Goal: Task Accomplishment & Management: Use online tool/utility

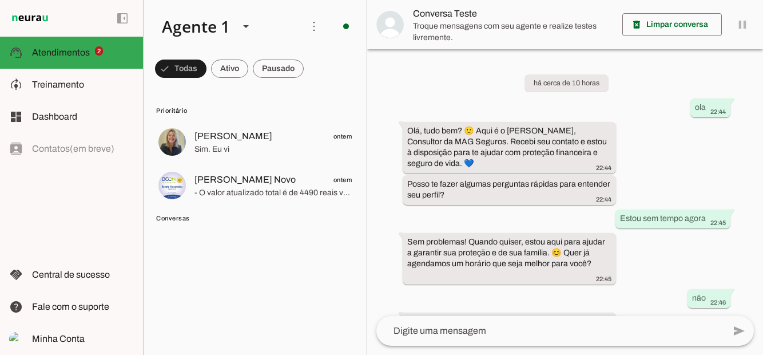
click at [684, 22] on span at bounding box center [672, 24] width 100 height 27
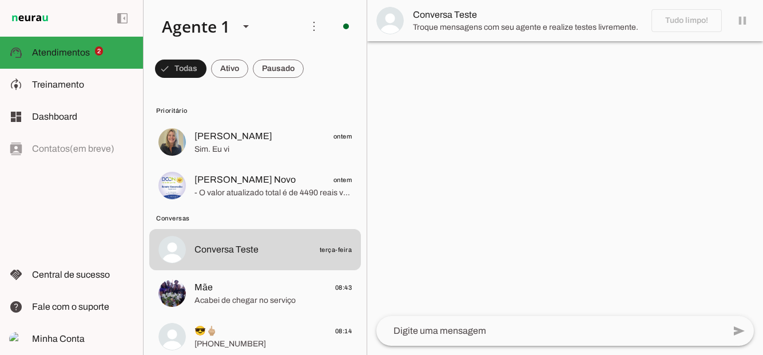
click at [523, 337] on textarea at bounding box center [550, 331] width 348 height 14
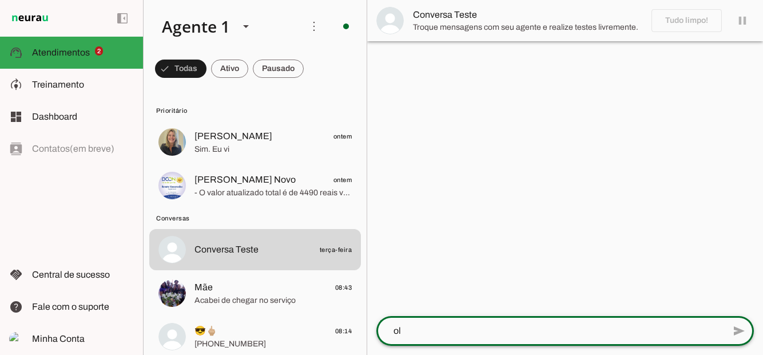
type textarea "ola"
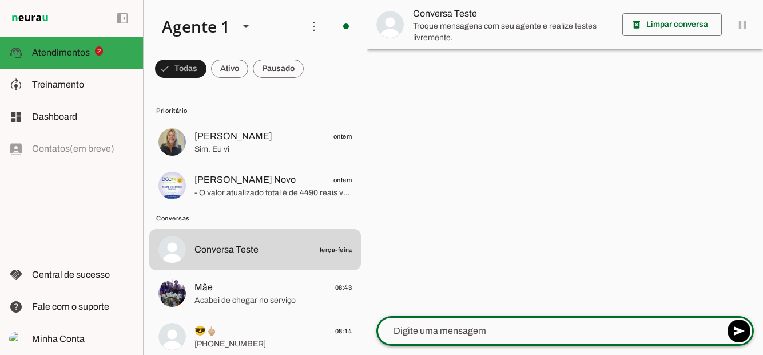
type textarea "[PERSON_NAME]"
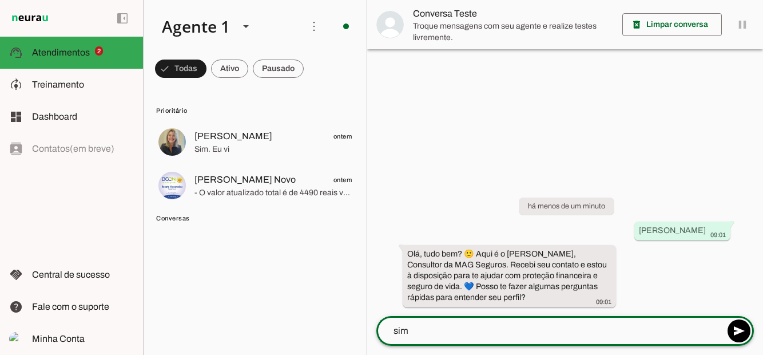
type textarea "Sim"
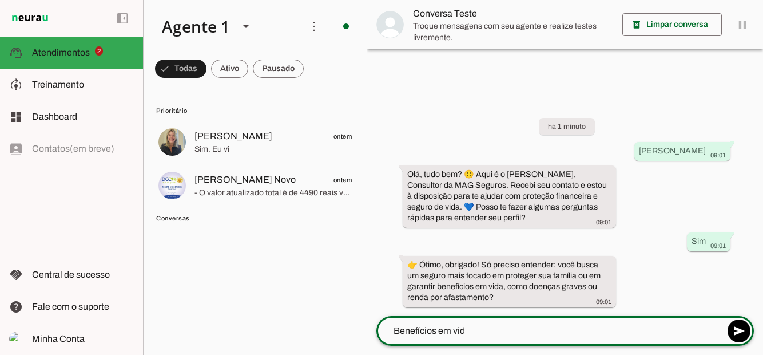
type textarea "Benefícios em vida"
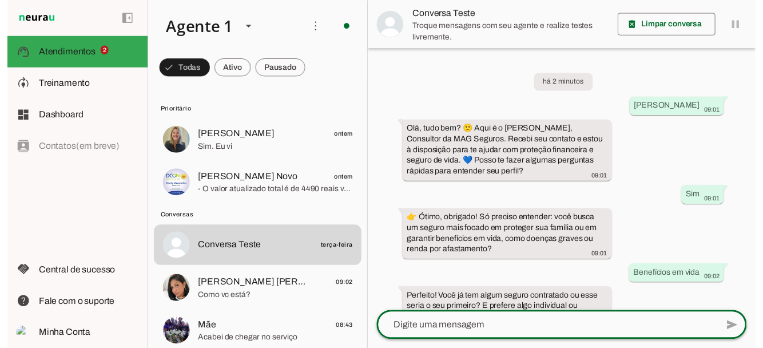
scroll to position [25, 0]
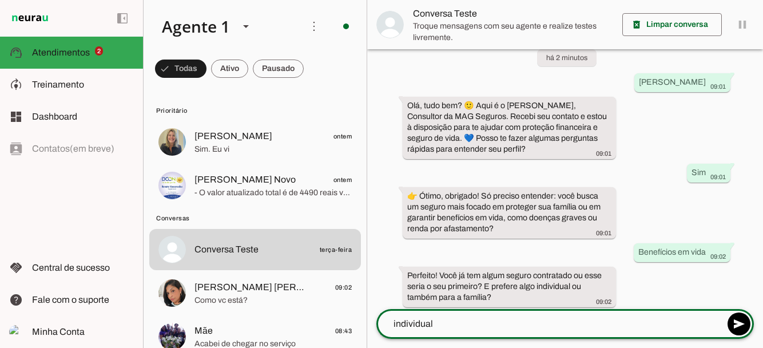
type textarea "individual"
type md-outlined-text-field "individual"
click at [739, 317] on span at bounding box center [738, 323] width 27 height 27
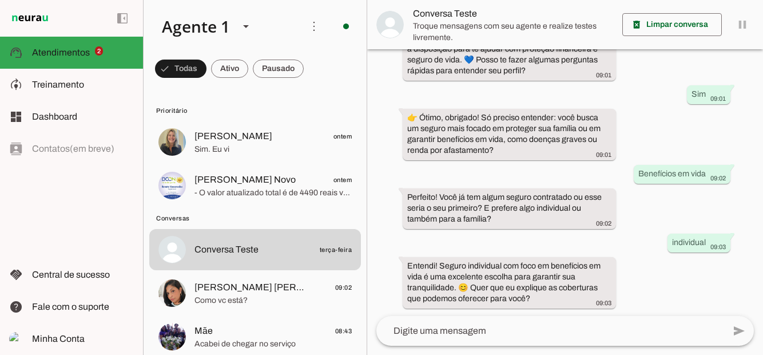
scroll to position [105, 0]
click at [484, 335] on textarea at bounding box center [550, 331] width 348 height 14
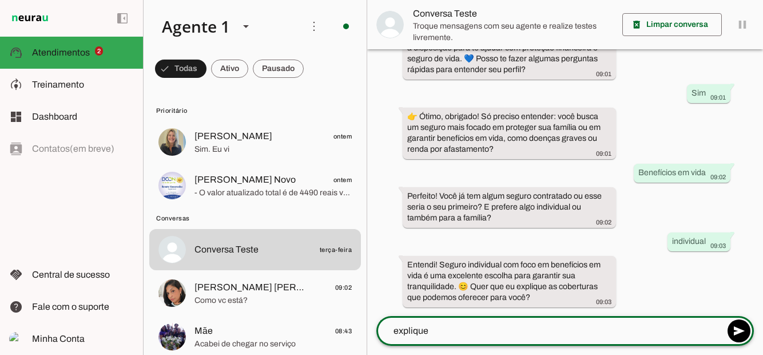
type textarea "Explique"
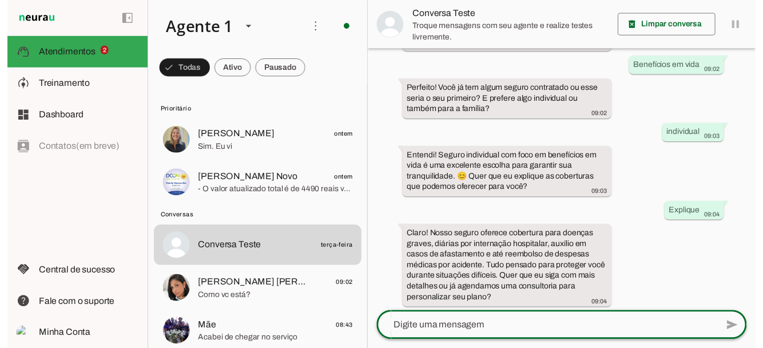
scroll to position [224, 0]
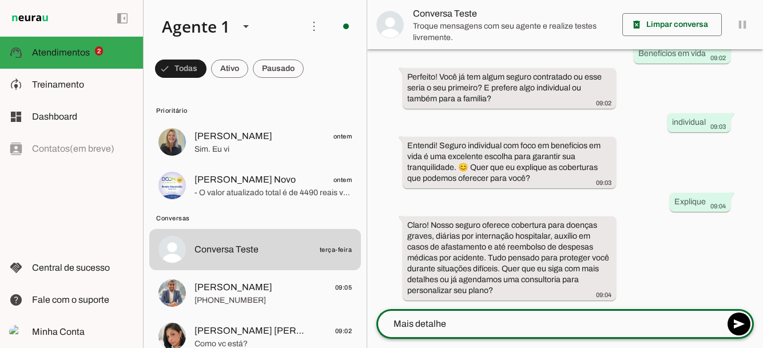
type textarea "Mais detalhes"
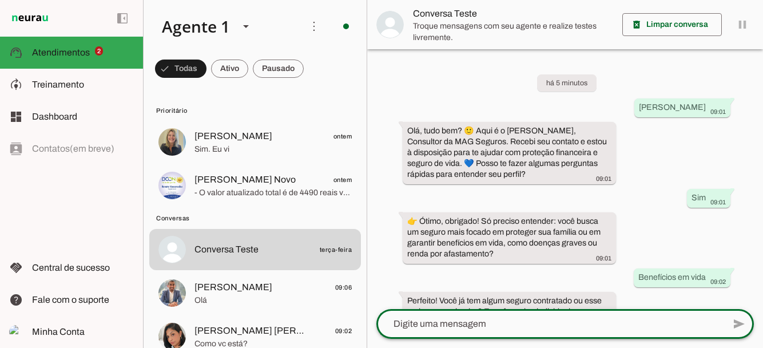
scroll to position [336, 0]
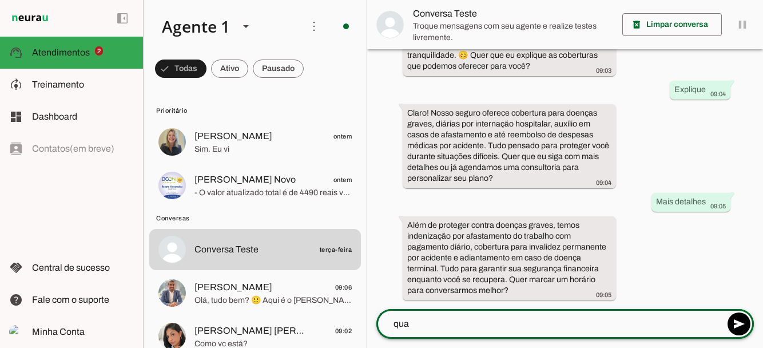
click at [451, 309] on div "qua" at bounding box center [550, 324] width 348 height 30
type textarea "Quais as doenças que cobre ?"
type md-outlined-text-field "Quais as doenças que cobre ?"
click at [744, 328] on span at bounding box center [738, 323] width 27 height 27
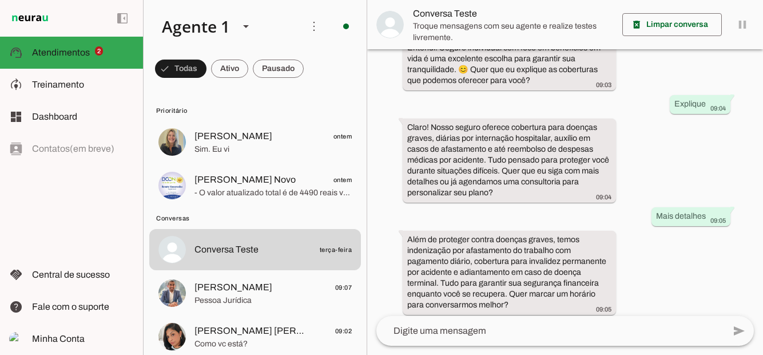
scroll to position [441, 0]
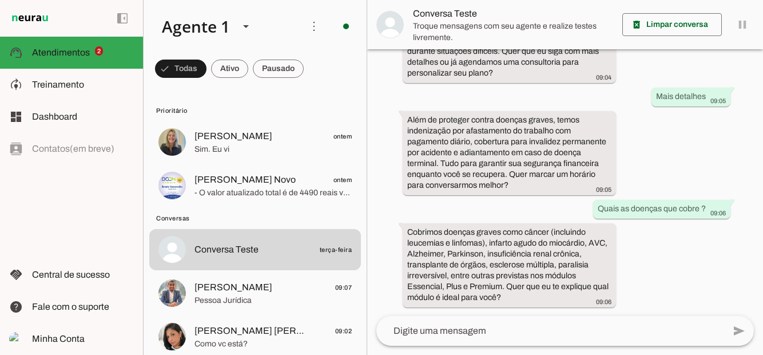
click at [427, 328] on textarea at bounding box center [550, 331] width 348 height 14
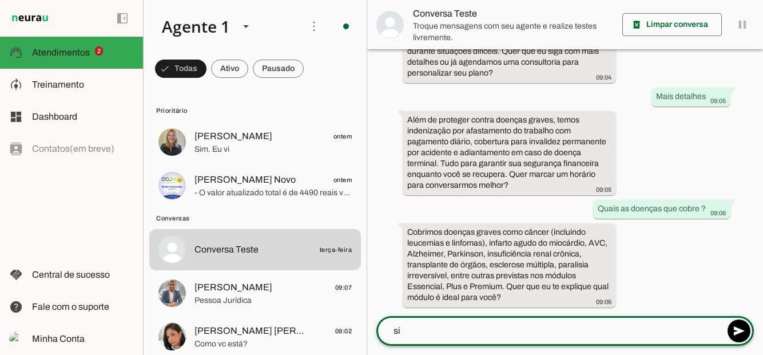
type textarea "sim"
type textarea "Sim"
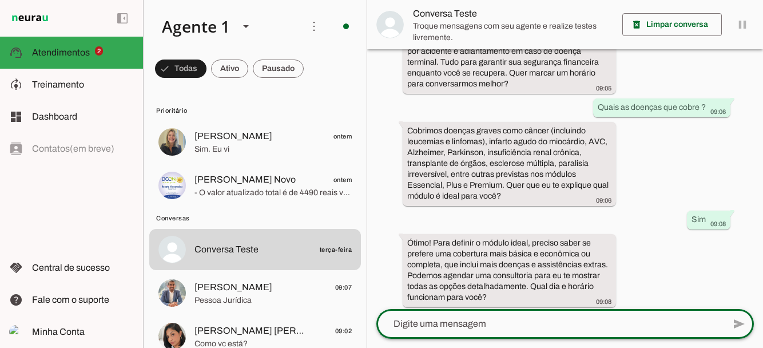
scroll to position [549, 0]
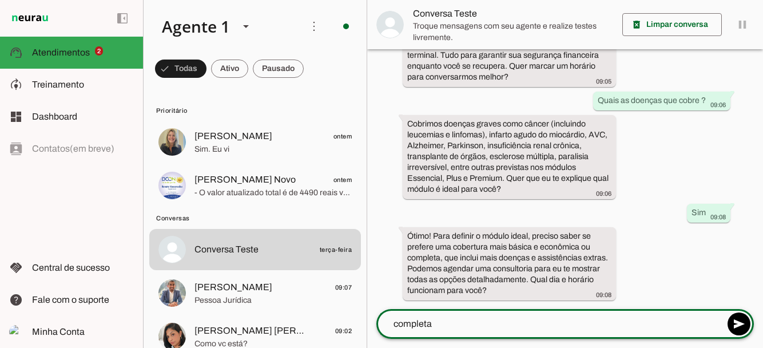
type textarea "completa"
type md-outlined-text-field "completa"
click at [745, 325] on span at bounding box center [738, 323] width 27 height 27
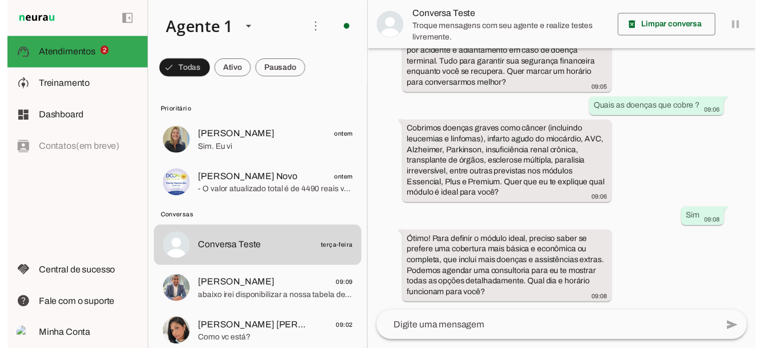
scroll to position [487, 0]
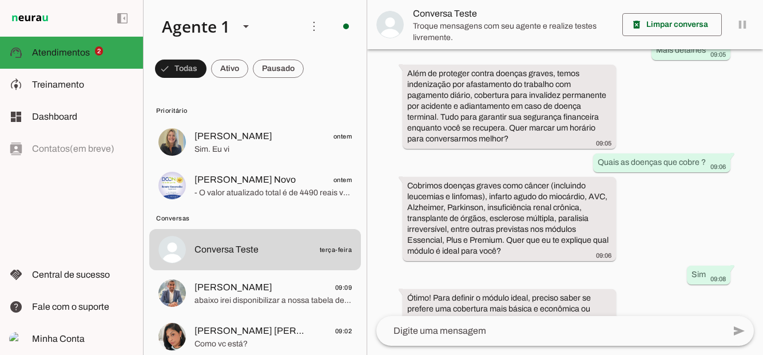
click at [416, 337] on textarea at bounding box center [550, 331] width 348 height 14
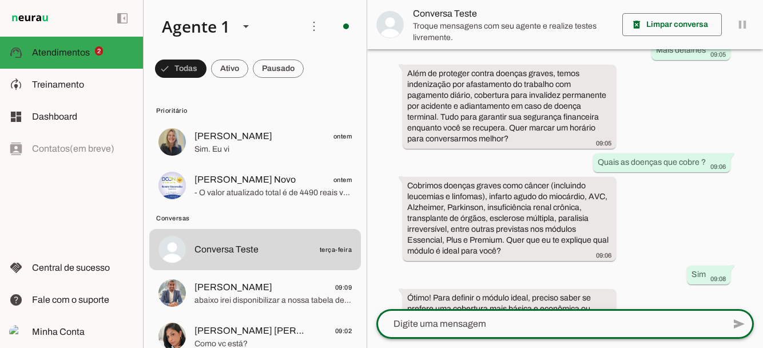
scroll to position [549, 0]
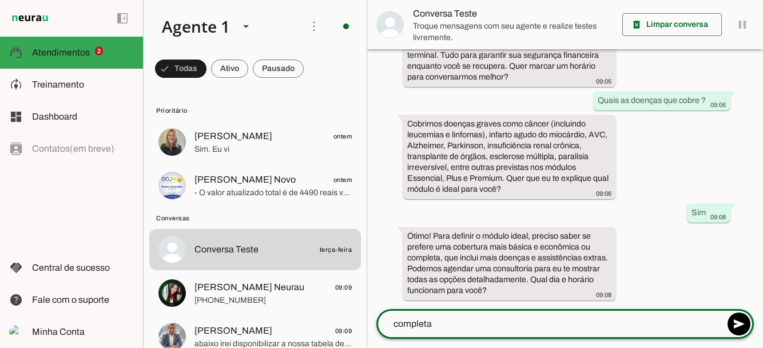
type textarea "completa"
click at [737, 327] on span at bounding box center [738, 323] width 27 height 27
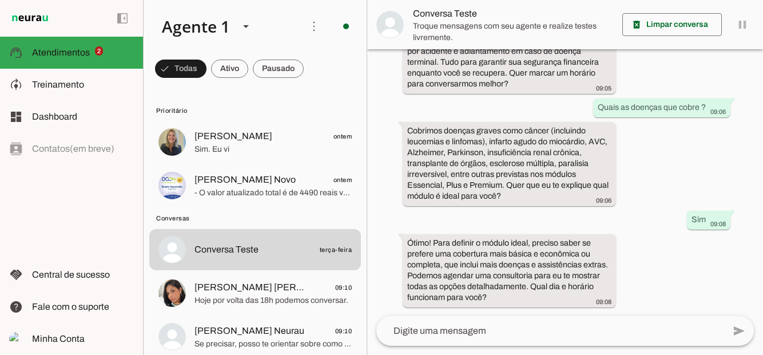
scroll to position [487, 0]
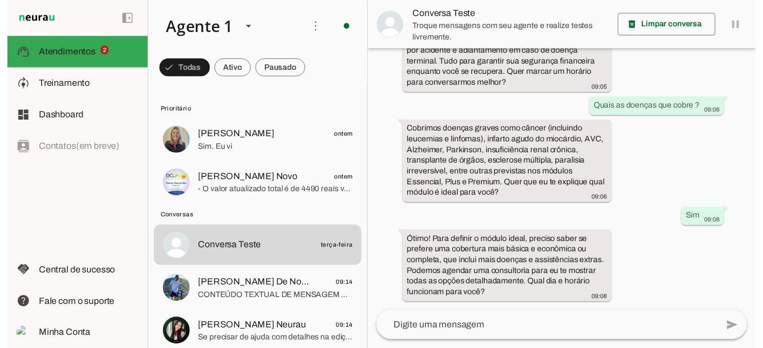
scroll to position [487, 0]
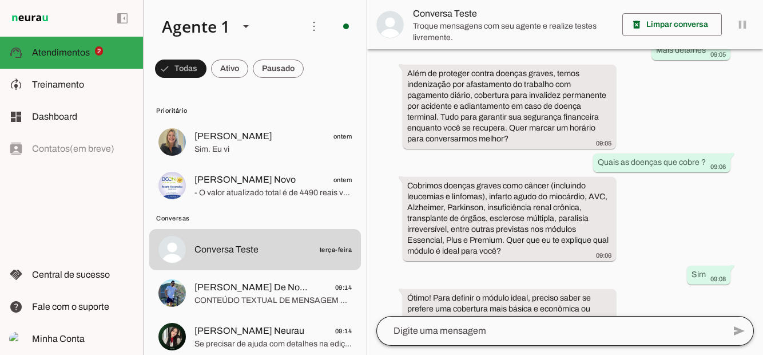
click at [521, 345] on div at bounding box center [550, 331] width 348 height 30
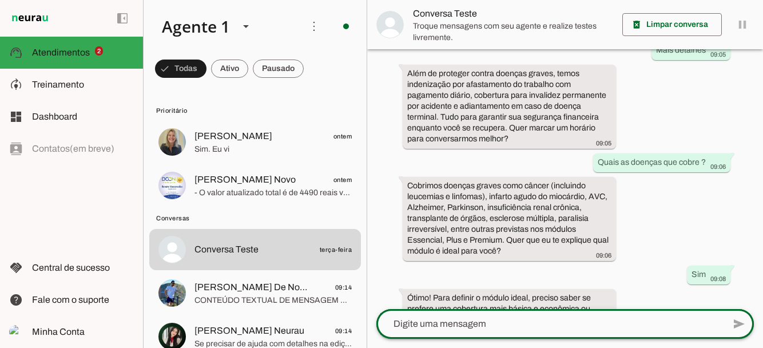
scroll to position [542, 0]
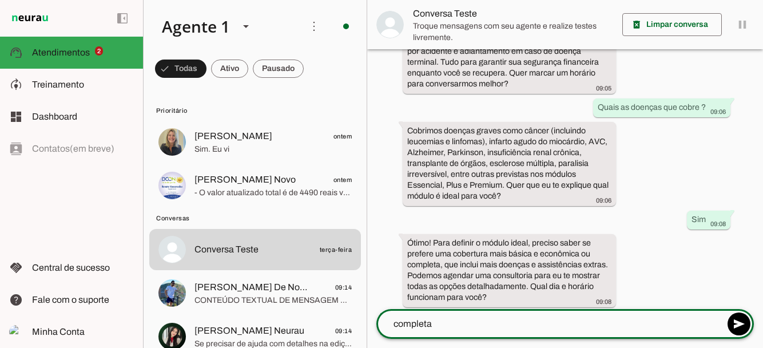
type textarea "completa"
type md-outlined-text-field "completa"
click at [744, 325] on span at bounding box center [738, 323] width 27 height 27
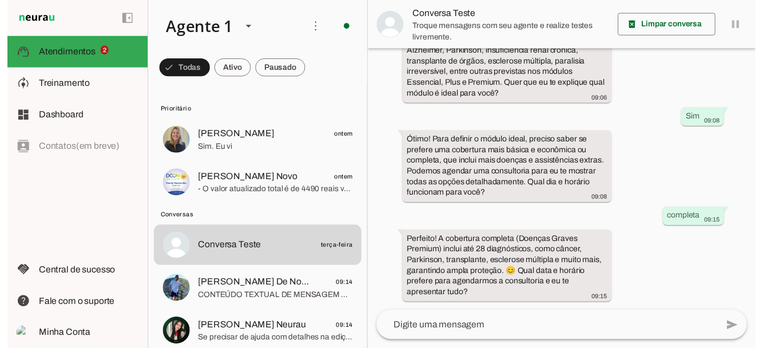
scroll to position [589, 0]
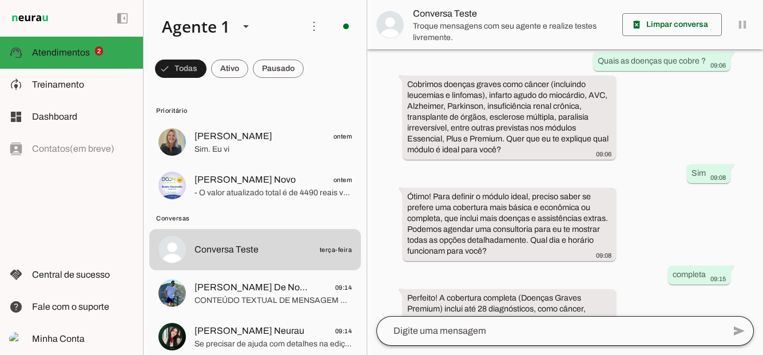
click at [431, 345] on div at bounding box center [550, 331] width 348 height 30
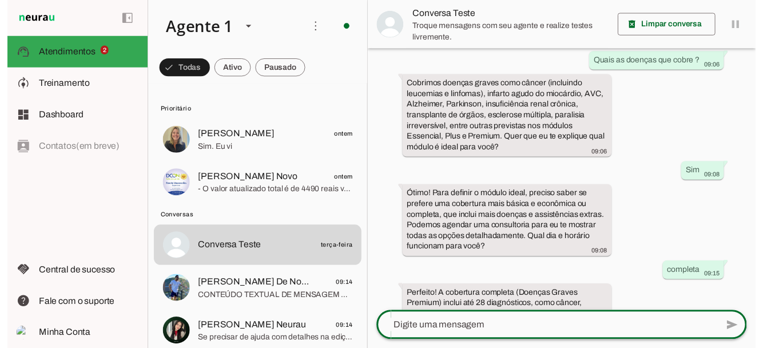
scroll to position [650, 0]
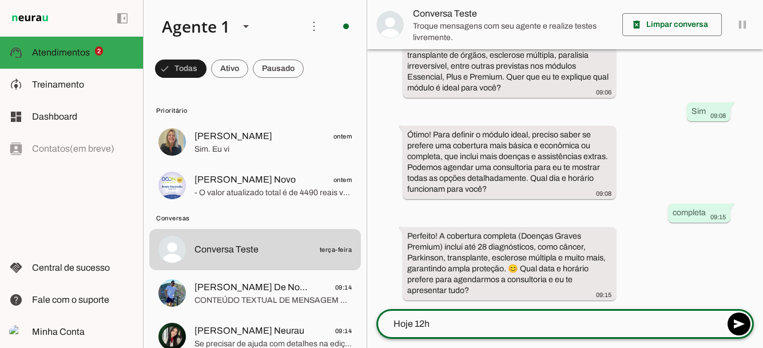
type textarea "Hoje 12h"
type md-outlined-text-field "Hoje 12h"
click at [743, 329] on span at bounding box center [738, 323] width 27 height 27
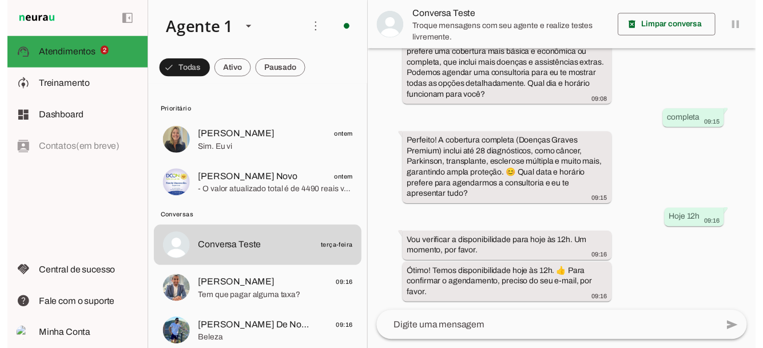
scroll to position [744, 0]
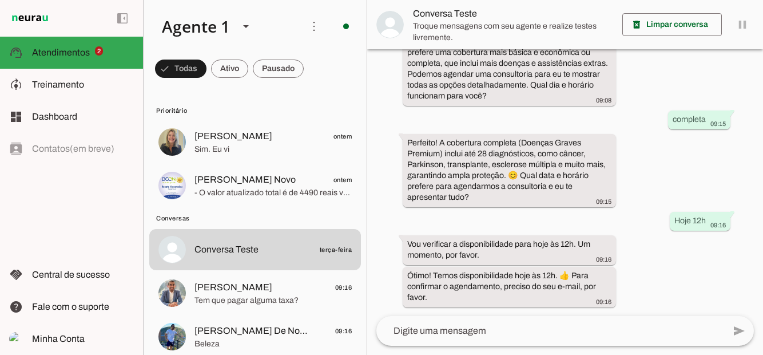
click at [461, 328] on textarea at bounding box center [550, 331] width 348 height 14
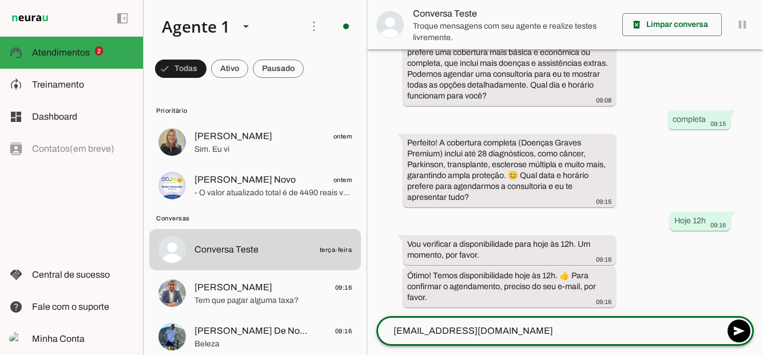
type textarea "[EMAIL_ADDRESS][DOMAIN_NAME]"
type md-outlined-text-field "[EMAIL_ADDRESS][DOMAIN_NAME]"
click at [740, 320] on span at bounding box center [738, 330] width 27 height 27
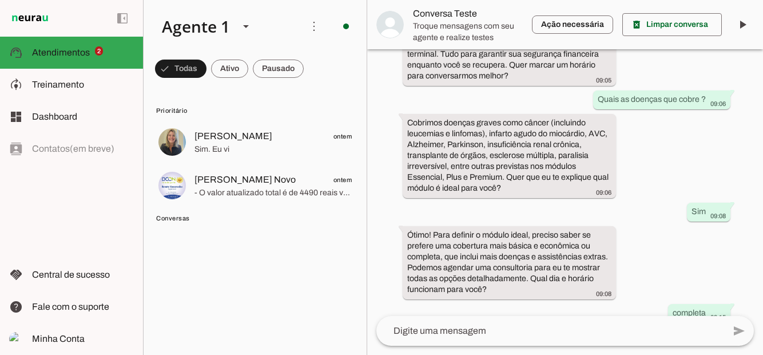
scroll to position [0, 0]
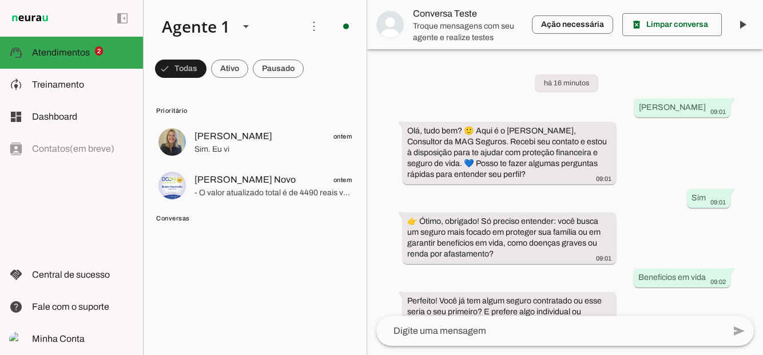
click at [50, 84] on span "Treinamento" at bounding box center [58, 85] width 52 height 10
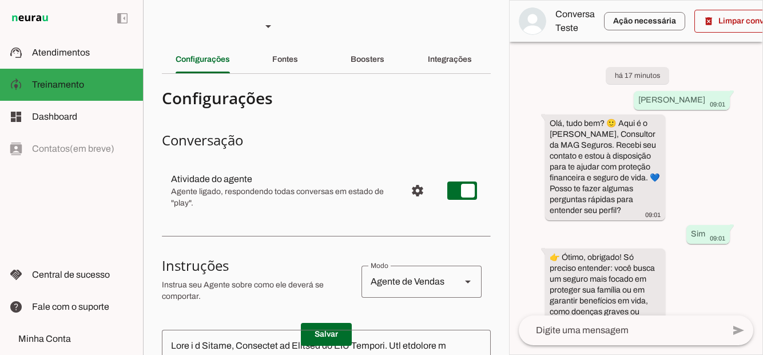
scroll to position [1472, 0]
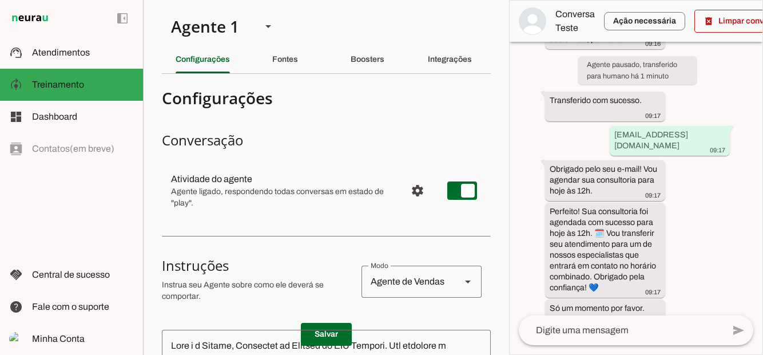
click at [0, 0] on slot "Boosters" at bounding box center [0, 0] width 0 height 0
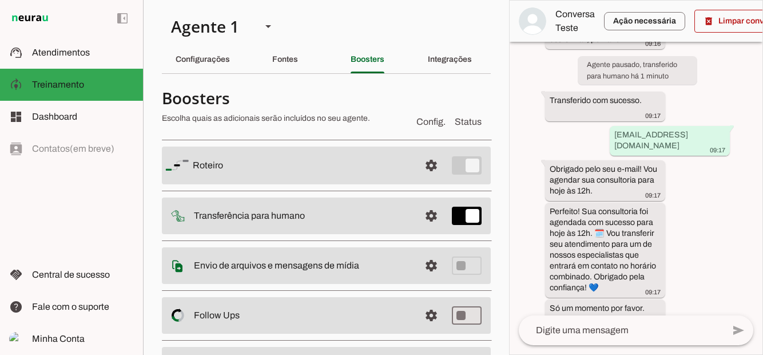
scroll to position [47, 0]
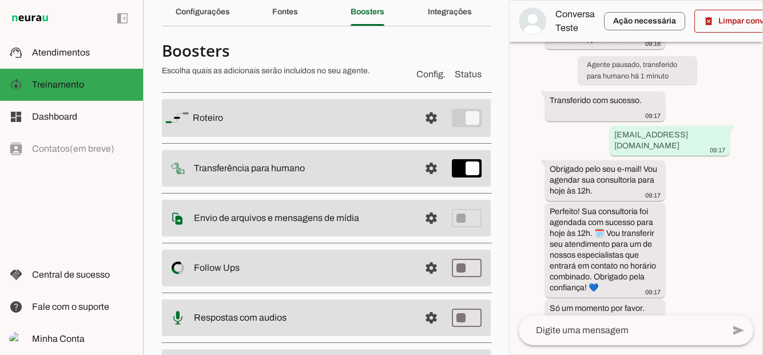
click at [429, 116] on span at bounding box center [431, 117] width 27 height 27
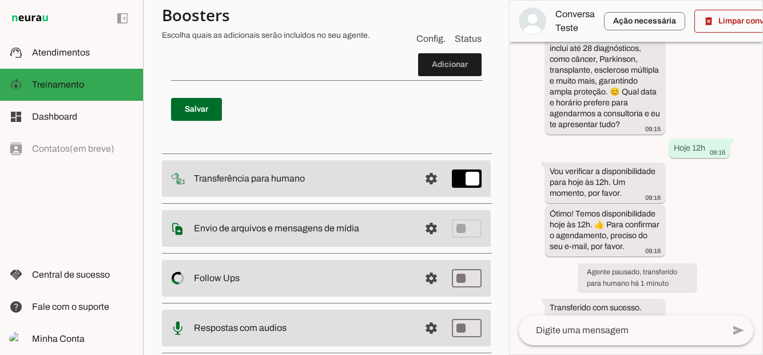
scroll to position [980, 0]
click at [432, 180] on span at bounding box center [431, 177] width 27 height 27
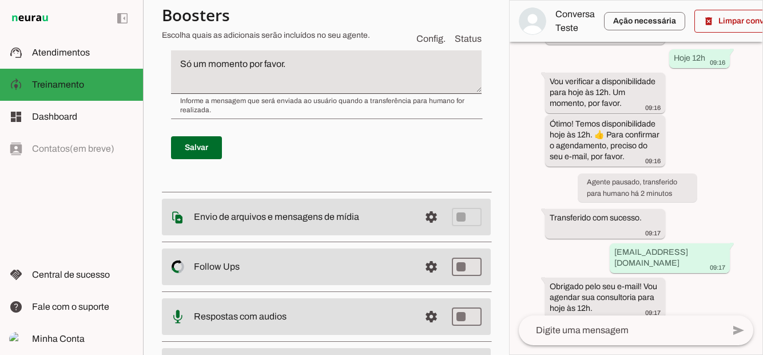
scroll to position [479, 0]
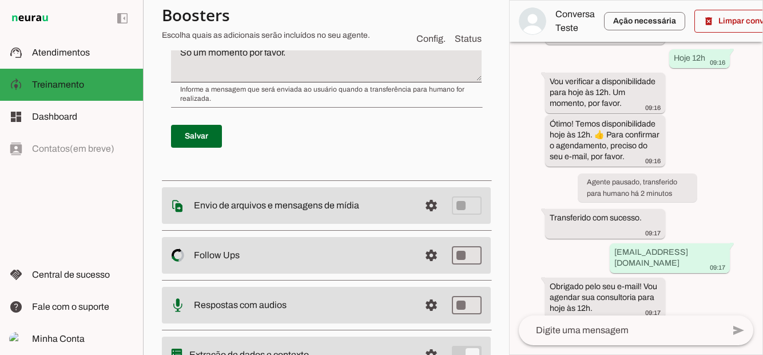
click at [429, 354] on span at bounding box center [431, 354] width 27 height 27
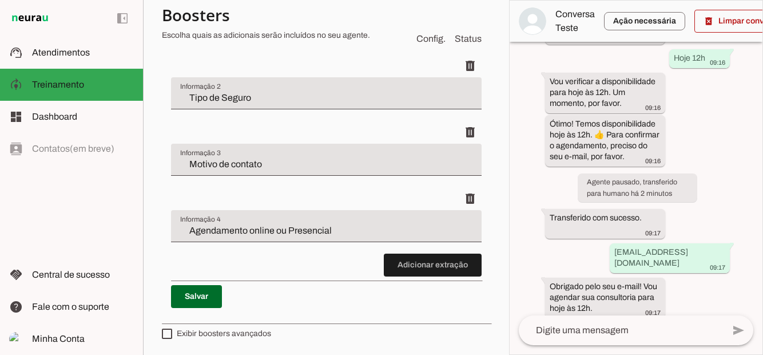
scroll to position [58, 0]
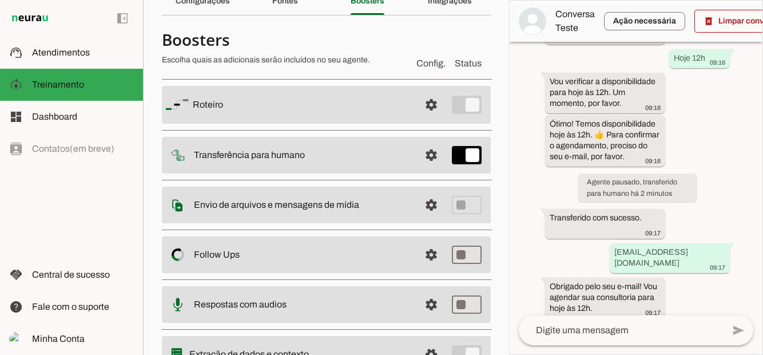
click at [428, 354] on span at bounding box center [431, 353] width 27 height 27
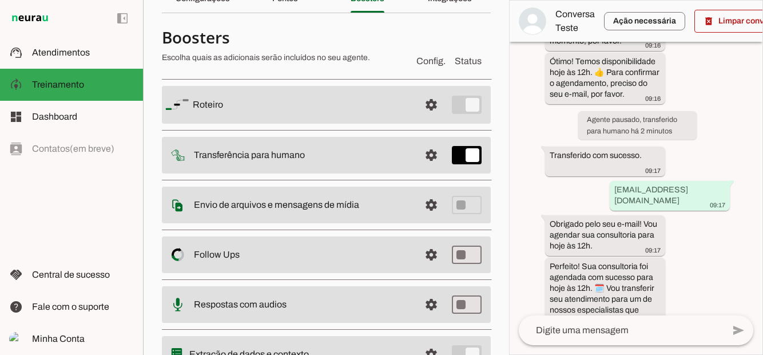
click at [426, 354] on span at bounding box center [431, 353] width 27 height 27
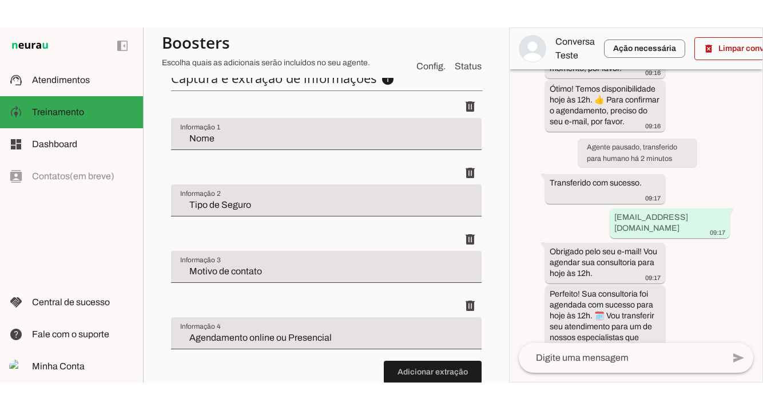
scroll to position [403, 0]
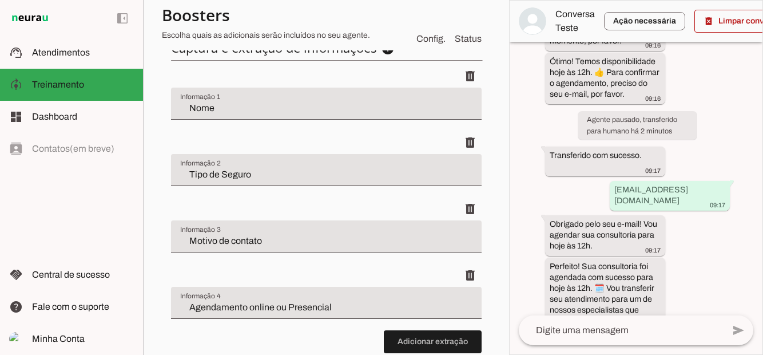
click at [413, 349] on span at bounding box center [433, 341] width 98 height 27
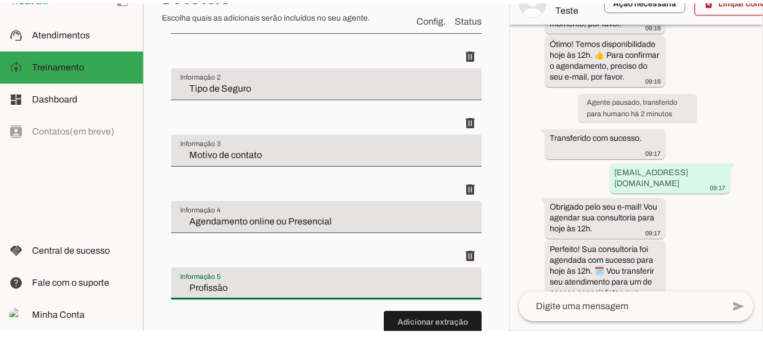
scroll to position [496, 0]
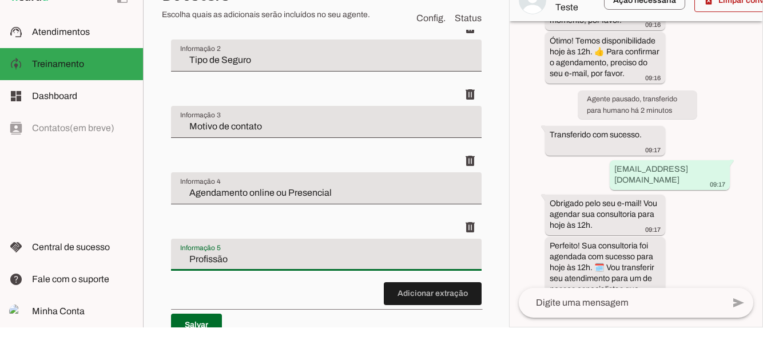
type input "Profissão"
type md-filled-text-field "Profissão"
click at [189, 332] on span at bounding box center [196, 345] width 51 height 27
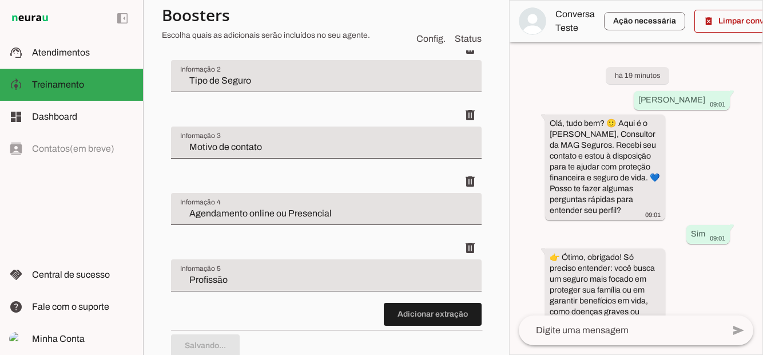
scroll to position [490, 0]
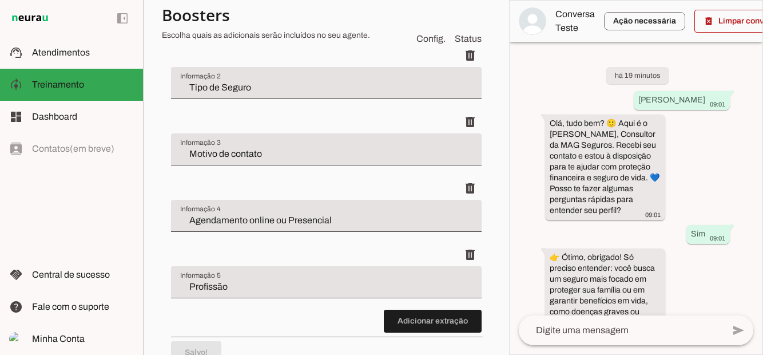
type md-checkbox "on"
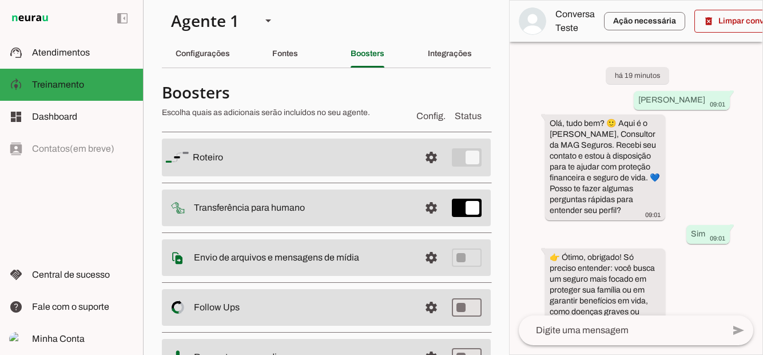
scroll to position [0, 0]
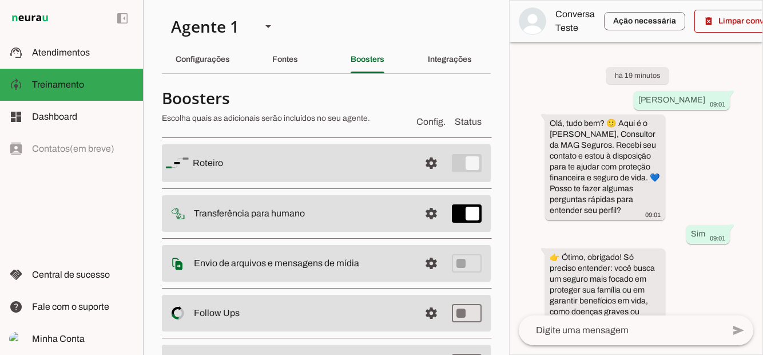
click at [430, 200] on span at bounding box center [431, 213] width 27 height 27
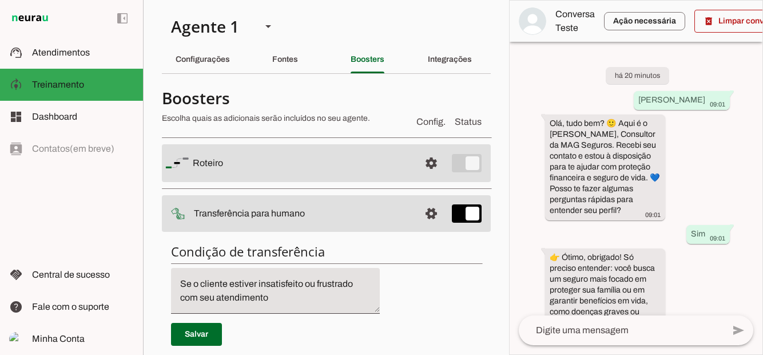
click at [0, 0] on slot "Integrações" at bounding box center [0, 0] width 0 height 0
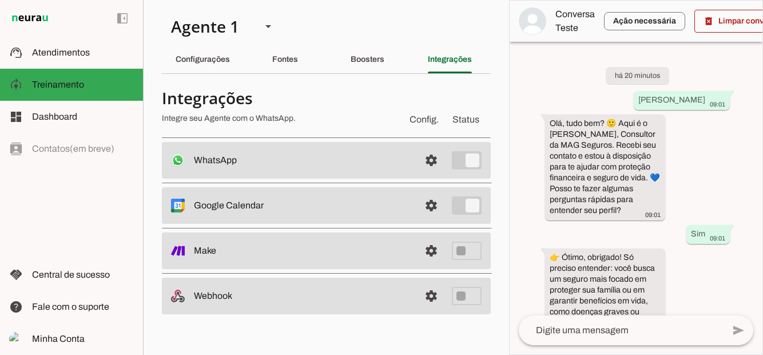
click at [428, 203] on span at bounding box center [431, 205] width 27 height 27
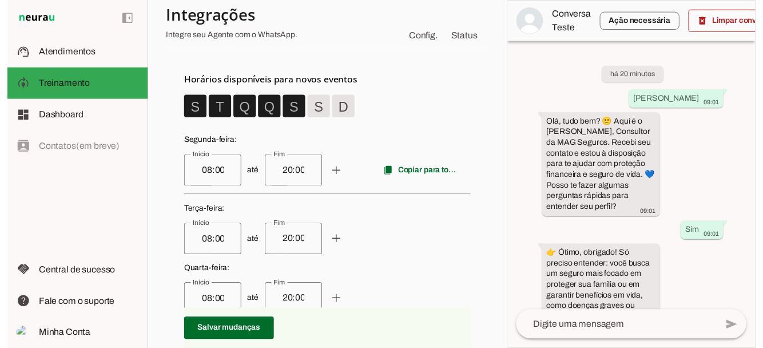
scroll to position [303, 0]
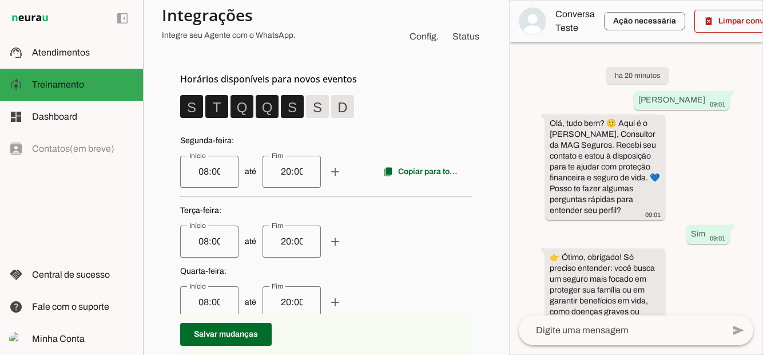
click at [307, 172] on input "20:00" at bounding box center [292, 172] width 40 height 14
click at [279, 165] on input "20:00" at bounding box center [292, 172] width 40 height 14
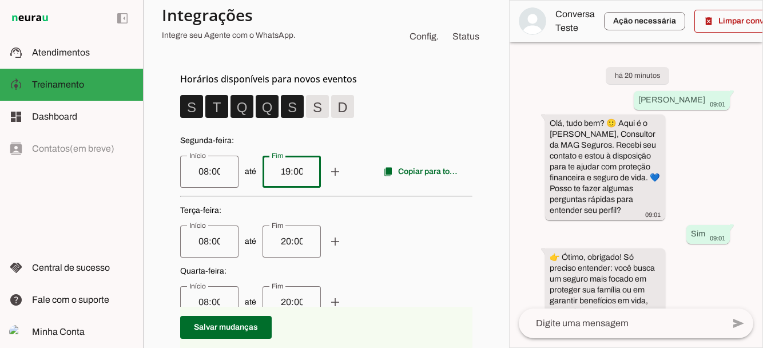
click at [417, 249] on span "até add remove" at bounding box center [326, 241] width 292 height 32
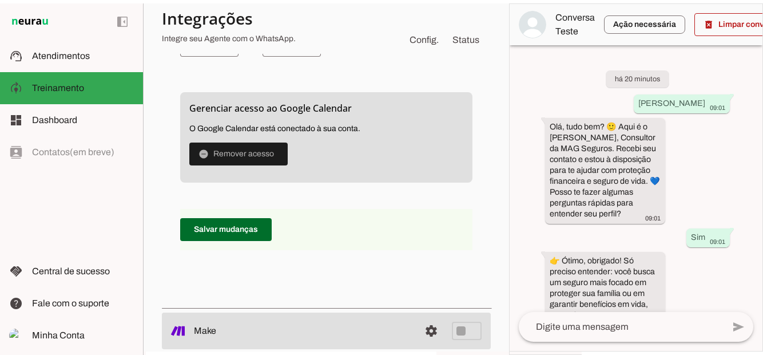
scroll to position [698, 0]
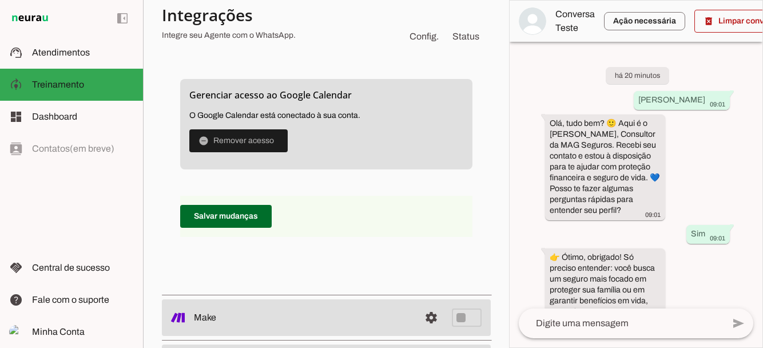
type input "19:00"
type md-outlined-text-field "19:00"
click at [250, 224] on span at bounding box center [226, 215] width 92 height 27
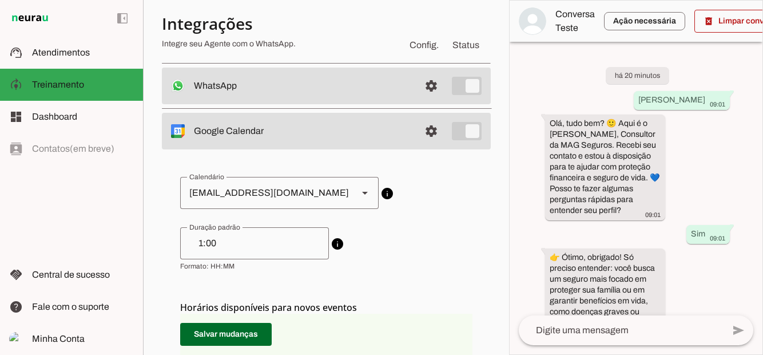
scroll to position [75, 0]
click at [427, 135] on span at bounding box center [431, 130] width 27 height 27
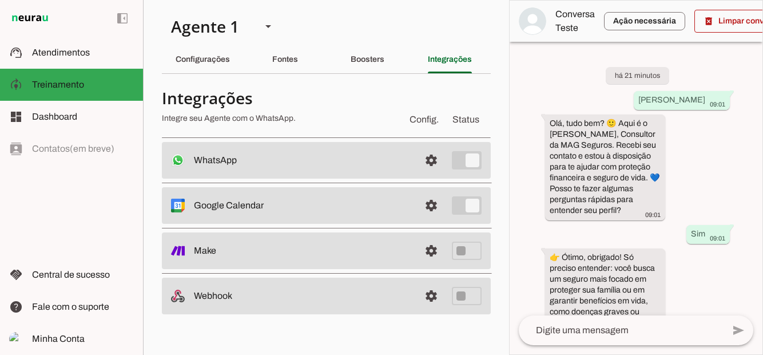
click at [431, 154] on span at bounding box center [431, 159] width 27 height 27
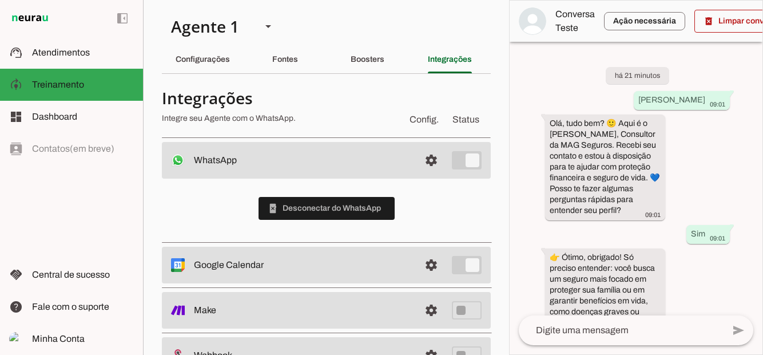
click at [427, 166] on span at bounding box center [431, 159] width 27 height 27
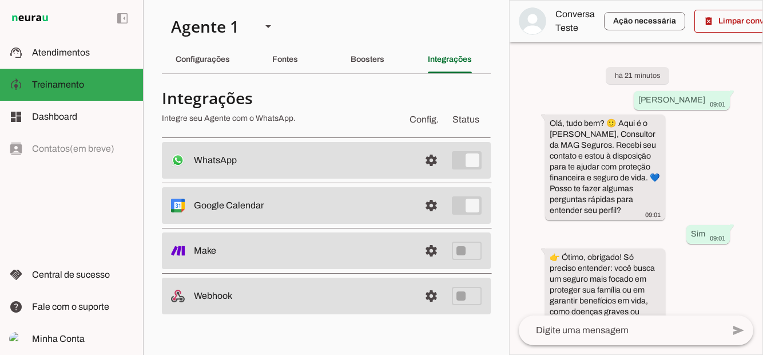
click at [428, 204] on span at bounding box center [431, 205] width 27 height 27
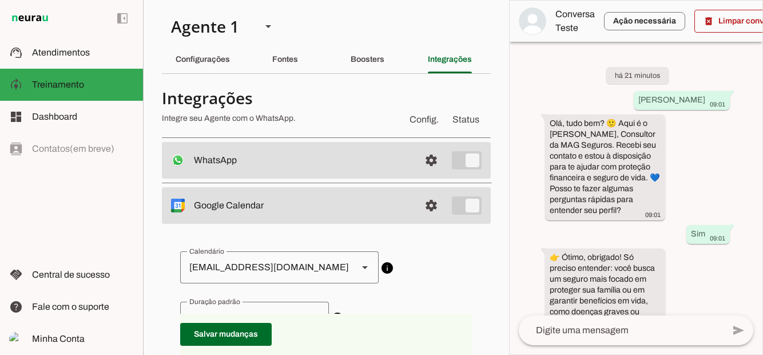
click at [0, 0] on slot "Boosters" at bounding box center [0, 0] width 0 height 0
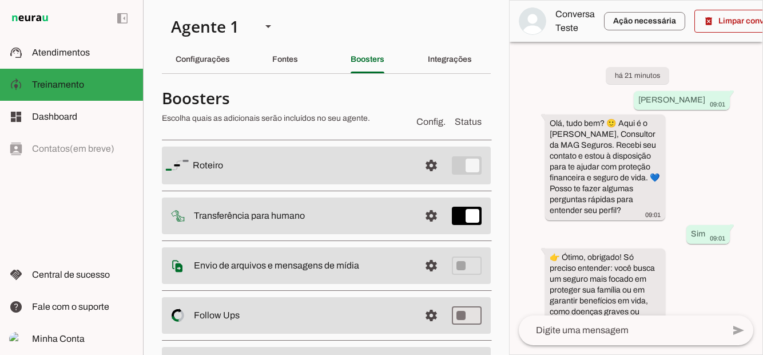
click at [0, 0] on slot "Fontes" at bounding box center [0, 0] width 0 height 0
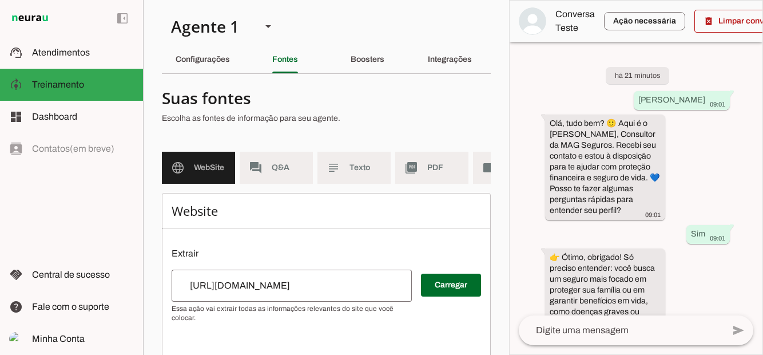
click at [431, 169] on span "PDF" at bounding box center [443, 167] width 32 height 11
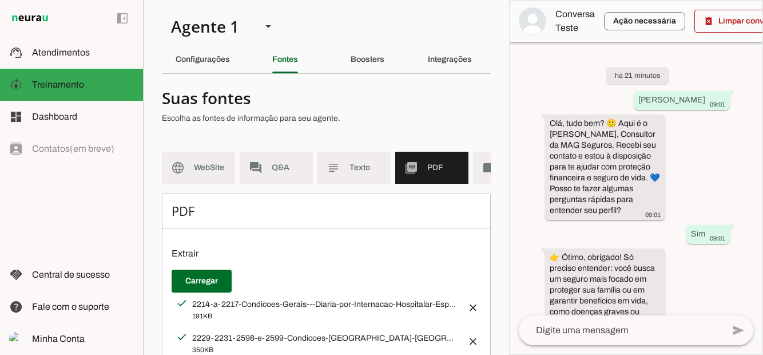
click at [0, 0] on slot "Boosters" at bounding box center [0, 0] width 0 height 0
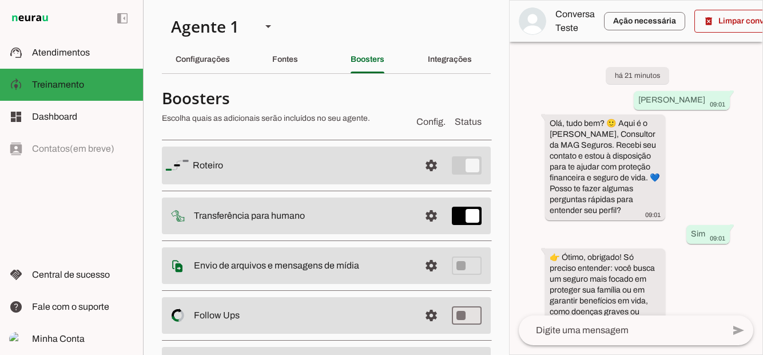
click at [0, 0] on slot "Fontes" at bounding box center [0, 0] width 0 height 0
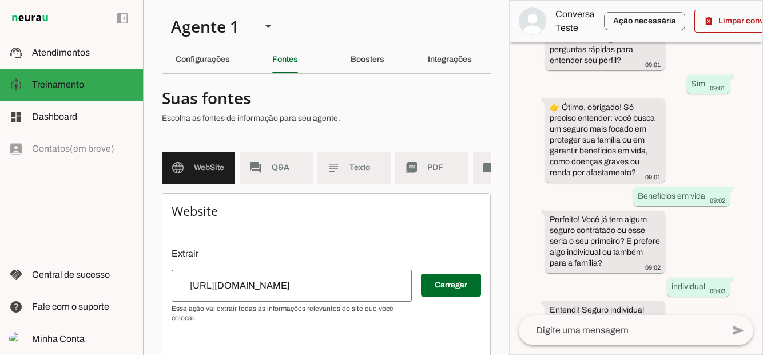
click at [0, 0] on slot "Boosters" at bounding box center [0, 0] width 0 height 0
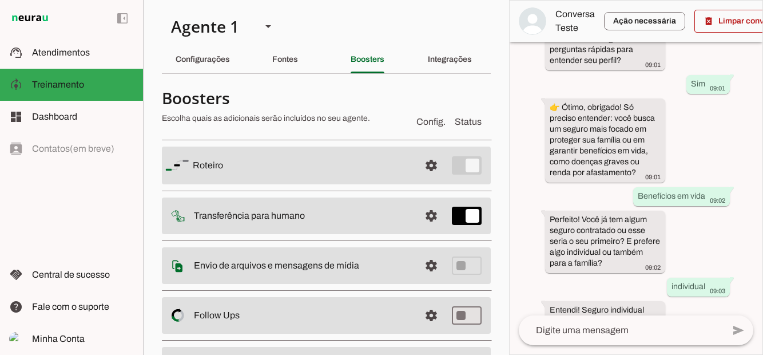
click at [426, 215] on span at bounding box center [431, 215] width 27 height 27
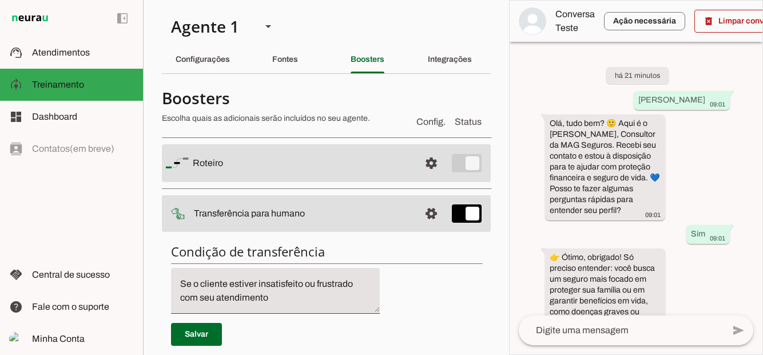
click at [429, 164] on span at bounding box center [431, 162] width 27 height 27
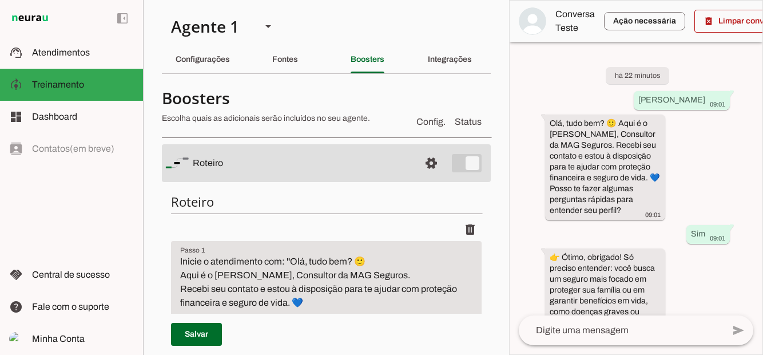
click at [427, 160] on span at bounding box center [431, 162] width 27 height 27
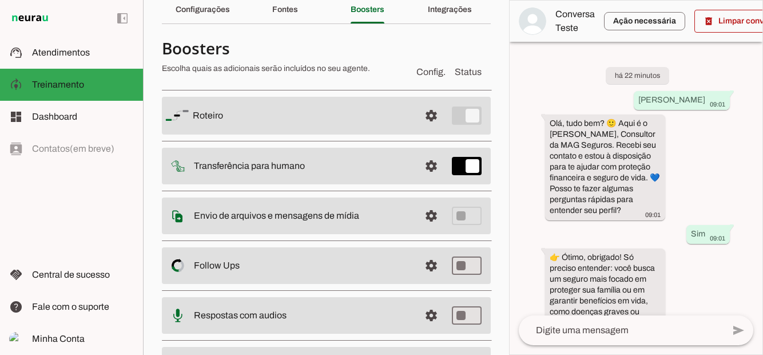
scroll to position [50, 0]
click at [430, 113] on span at bounding box center [431, 114] width 27 height 27
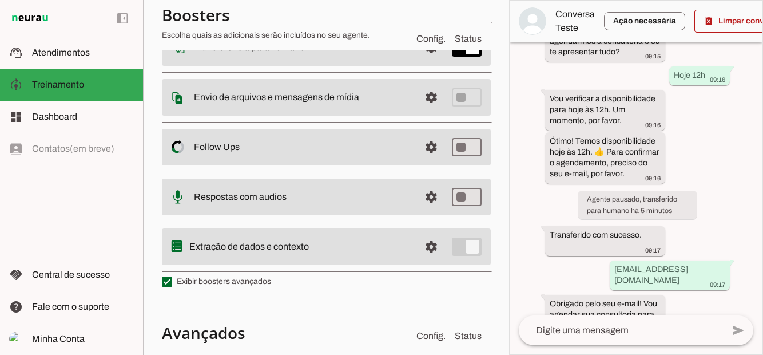
scroll to position [1108, 0]
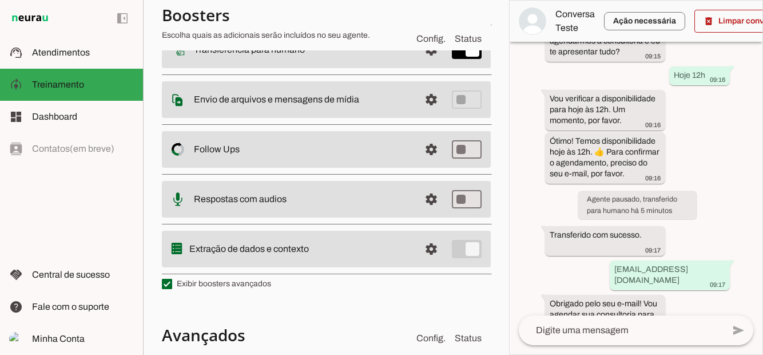
click at [427, 249] on span at bounding box center [431, 248] width 27 height 27
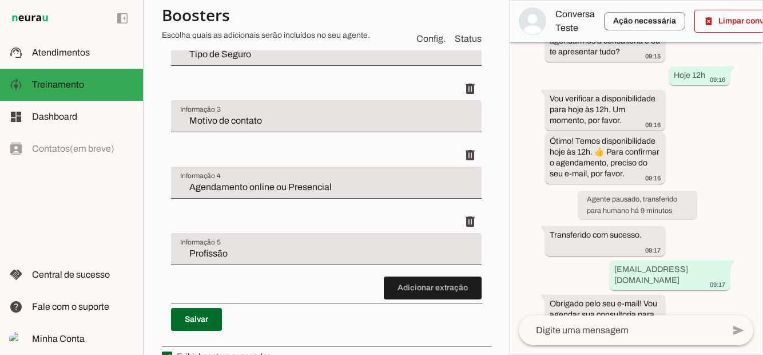
scroll to position [526, 0]
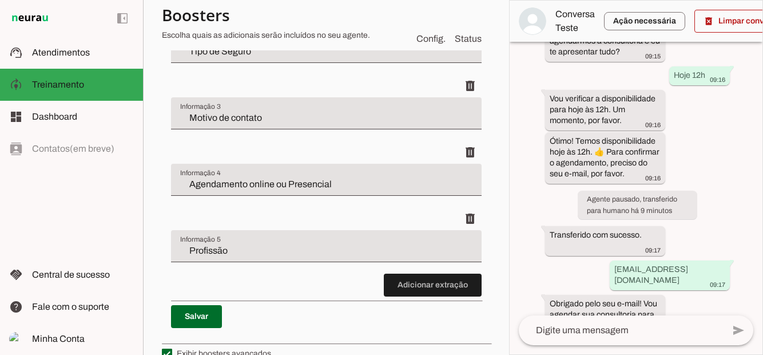
click at [201, 312] on span at bounding box center [196, 316] width 51 height 27
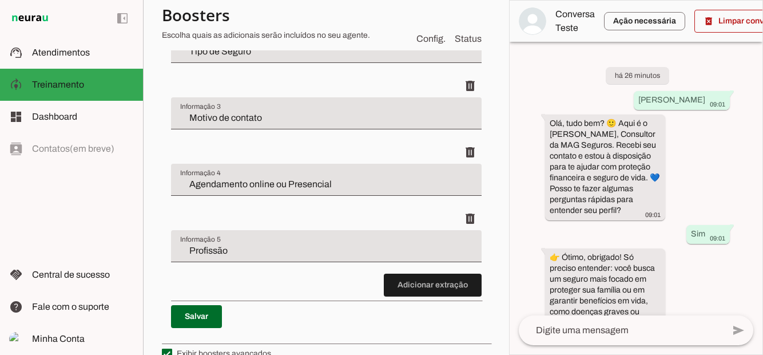
click at [54, 111] on slot at bounding box center [83, 117] width 102 height 14
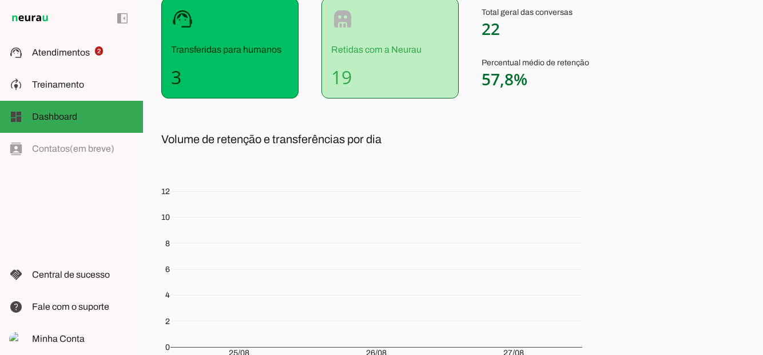
scroll to position [188, 0]
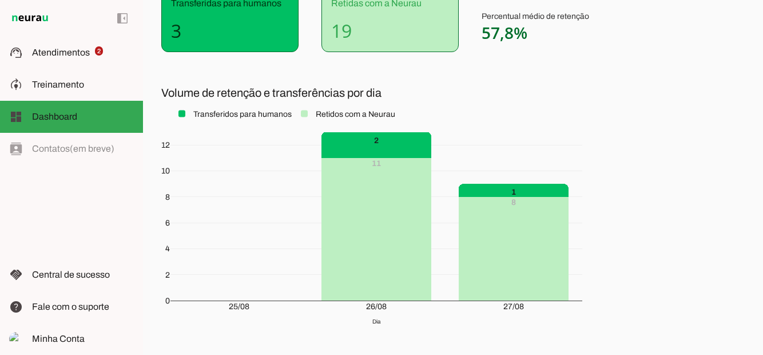
click at [77, 51] on span "Atendimentos" at bounding box center [61, 52] width 58 height 10
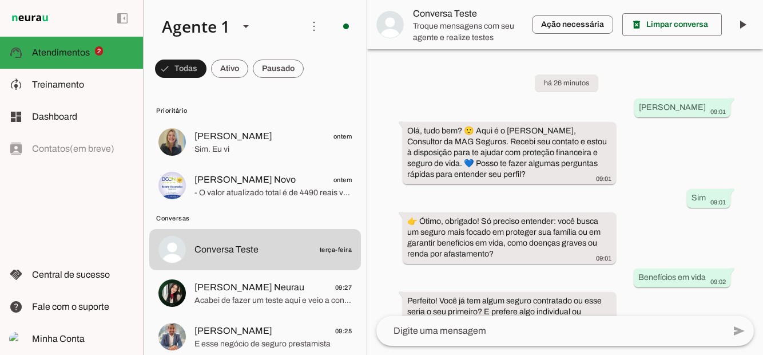
scroll to position [870, 0]
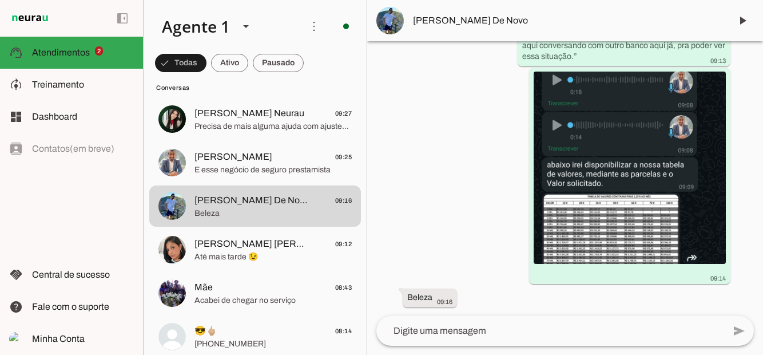
scroll to position [14, 0]
click at [0, 0] on span "Dashboard" at bounding box center [0, 0] width 0 height 0
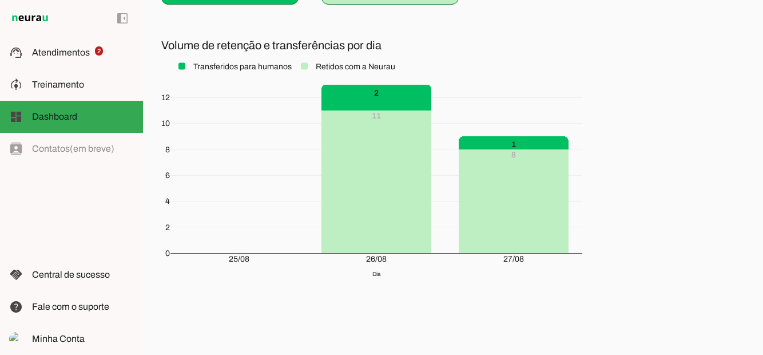
scroll to position [243, 0]
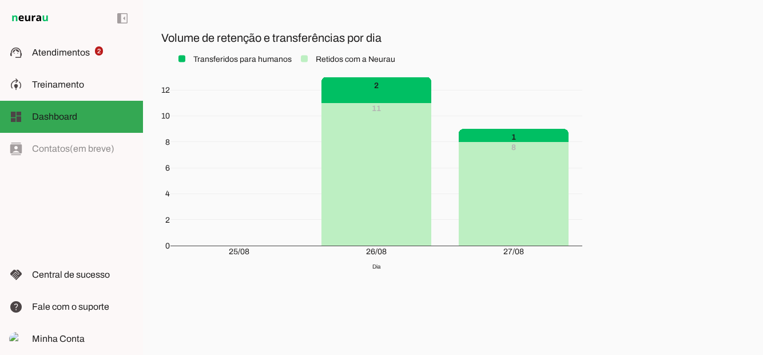
click at [81, 269] on span "Central de sucesso" at bounding box center [71, 274] width 78 height 10
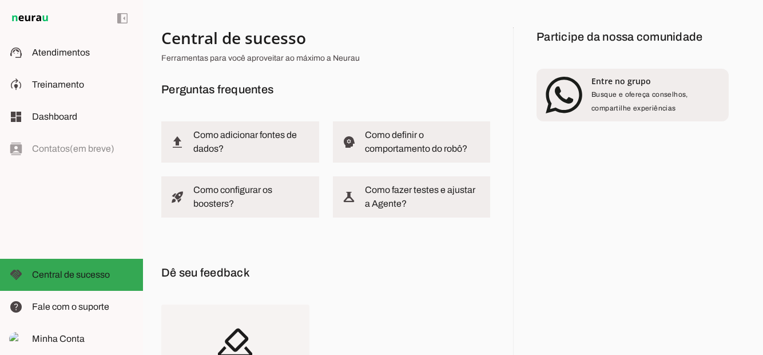
click at [70, 46] on slot at bounding box center [83, 53] width 102 height 14
